Goal: Find specific page/section: Find specific page/section

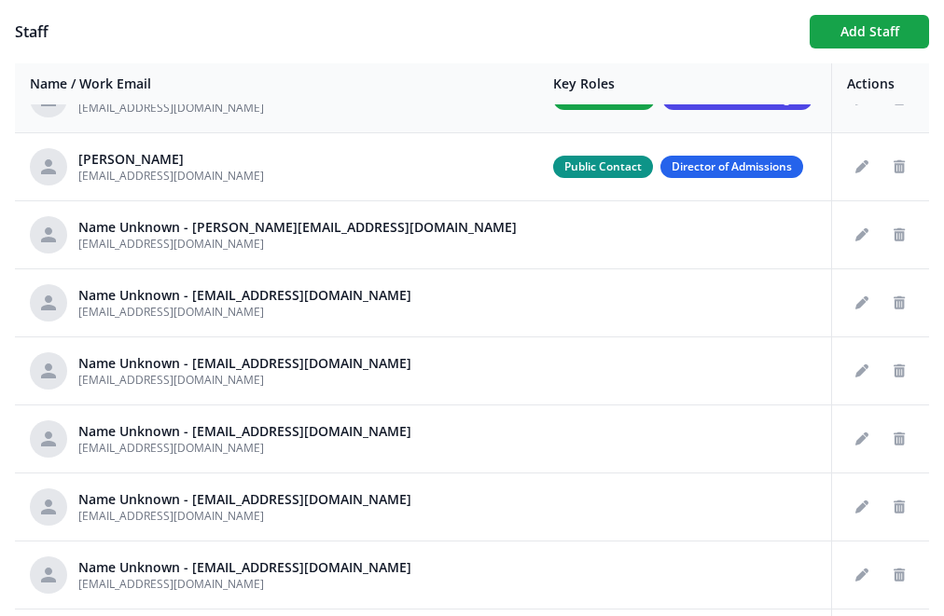
scroll to position [41, 0]
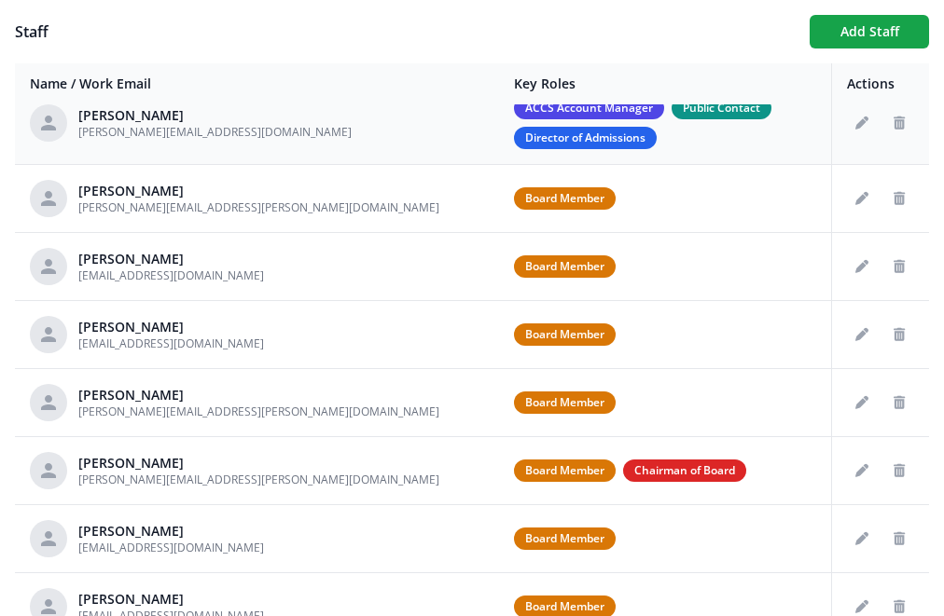
scroll to position [22, 0]
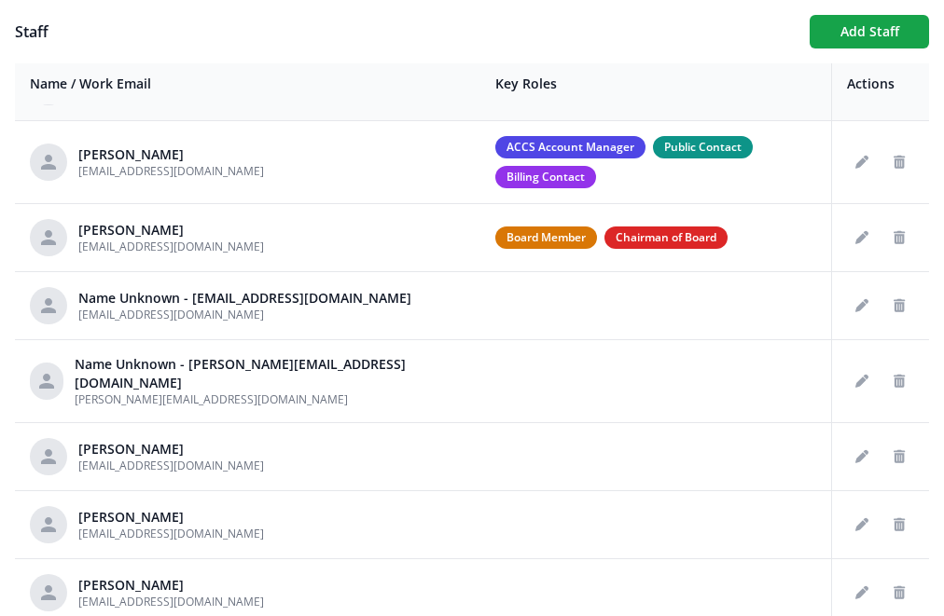
scroll to position [53, 0]
click at [288, 21] on h1 "Staff" at bounding box center [405, 32] width 780 height 22
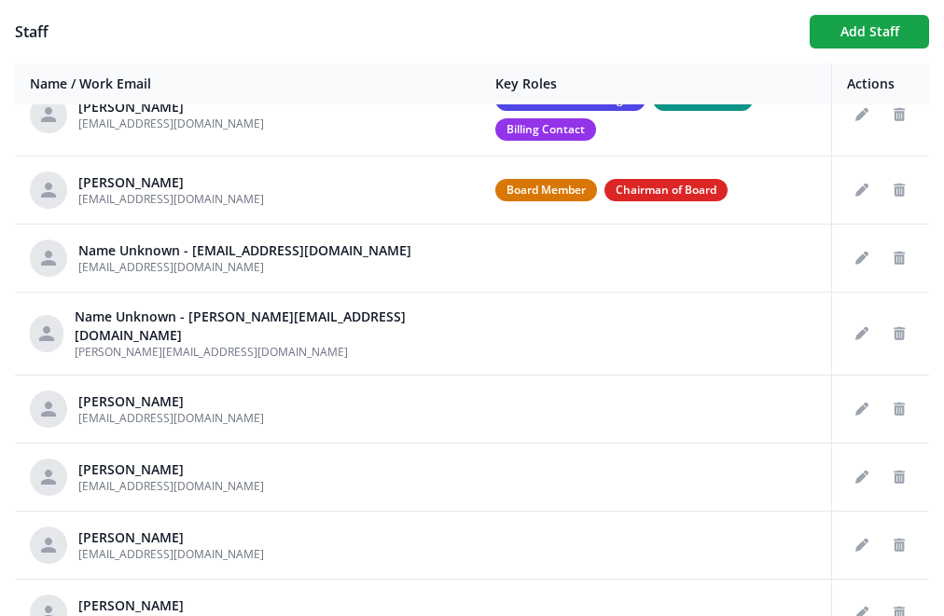
scroll to position [101, 0]
